Goal: Task Accomplishment & Management: Manage account settings

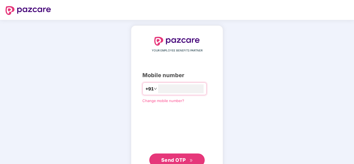
type input "**********"
click at [174, 159] on span "Send OTP" at bounding box center [173, 160] width 25 height 6
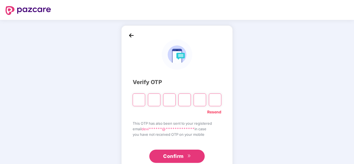
type input "*"
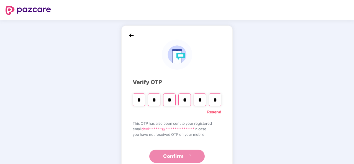
type input "*"
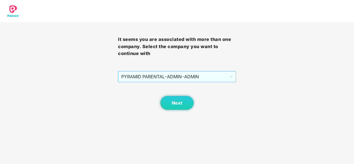
click at [165, 79] on span "PYRAMID PARENTAL - ADMIN - ADMIN" at bounding box center [176, 76] width 111 height 11
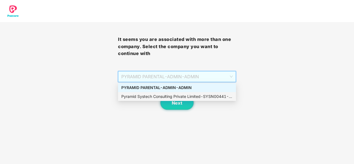
click at [163, 95] on div "Pyramid Systech Consulting Private Limited - SYSN00441 - ADMIN" at bounding box center [176, 96] width 111 height 6
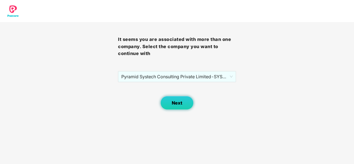
click at [177, 101] on span "Next" at bounding box center [177, 102] width 11 height 5
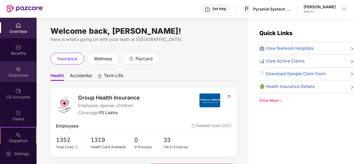
click at [25, 68] on div "Employees" at bounding box center [18, 71] width 37 height 21
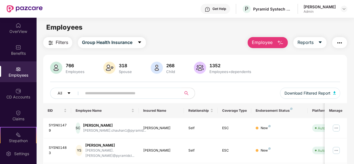
click at [146, 92] on input "text" at bounding box center [129, 93] width 89 height 8
click at [126, 92] on input "text" at bounding box center [129, 93] width 89 height 8
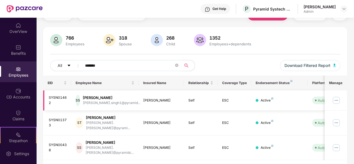
scroll to position [30, 0]
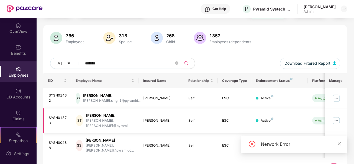
type input "*******"
click at [335, 119] on img at bounding box center [335, 120] width 9 height 9
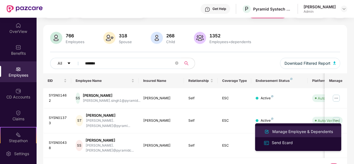
click at [280, 132] on div "Manage Employee & Dependents" at bounding box center [302, 132] width 63 height 6
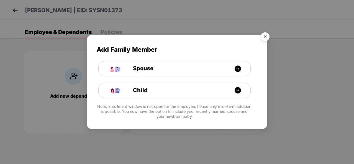
click at [265, 37] on img "Close" at bounding box center [264, 37] width 15 height 15
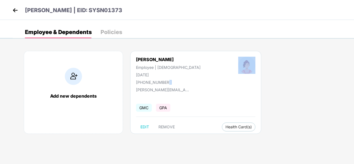
drag, startPoint x: 170, startPoint y: 82, endPoint x: 135, endPoint y: 84, distance: 34.4
click at [135, 85] on div "[PERSON_NAME] Employee | [DEMOGRAPHIC_DATA] [DATE] [PHONE_NUMBER] [PERSON_NAME]…" at bounding box center [195, 92] width 131 height 83
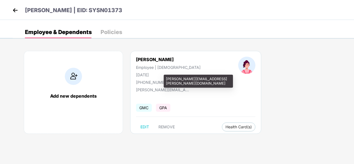
click at [141, 91] on div "[PERSON_NAME][EMAIL_ADDRESS][PERSON_NAME][DOMAIN_NAME]" at bounding box center [163, 89] width 55 height 5
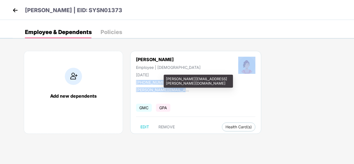
drag, startPoint x: 154, startPoint y: 86, endPoint x: 190, endPoint y: 90, distance: 36.8
click at [190, 90] on div "[PERSON_NAME] Employee | [DEMOGRAPHIC_DATA] [DATE] [PHONE_NUMBER] [PERSON_NAME]…" at bounding box center [195, 92] width 131 height 83
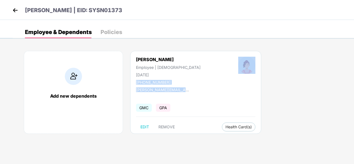
copy div "[PHONE_NUMBER] [PERSON_NAME][EMAIL_ADDRESS][PERSON_NAME][DOMAIN_NAME]"
click at [258, 82] on div "Add new dependents [PERSON_NAME] Employee | [DEMOGRAPHIC_DATA] [DATE] [PHONE_NU…" at bounding box center [183, 95] width 341 height 105
